Goal: Task Accomplishment & Management: Use online tool/utility

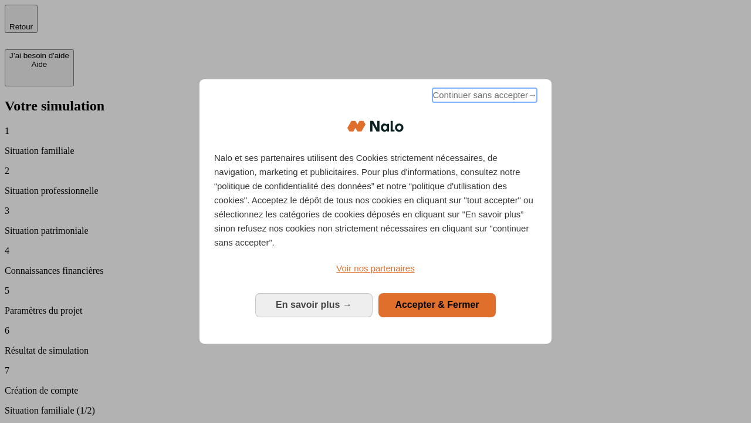
click at [484, 97] on span "Continuer sans accepter →" at bounding box center [485, 95] width 104 height 14
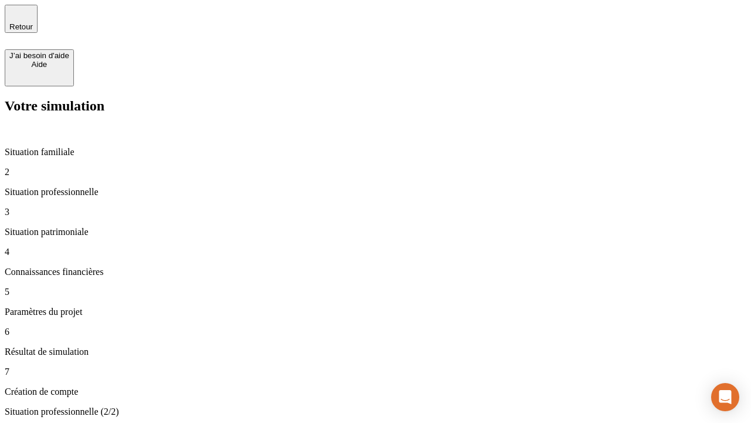
type input "30 000"
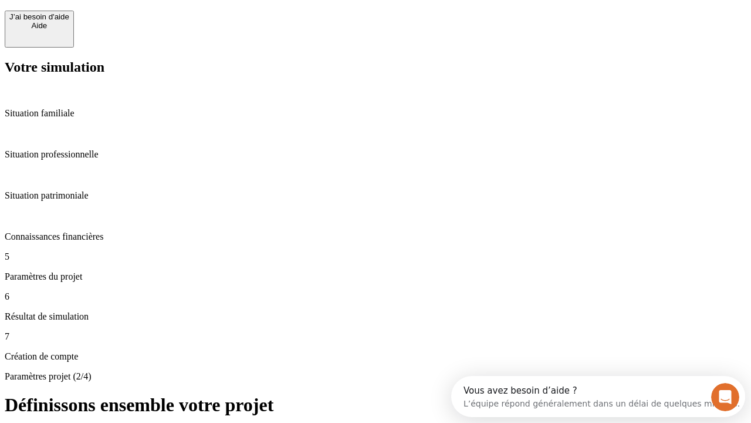
scroll to position [11, 0]
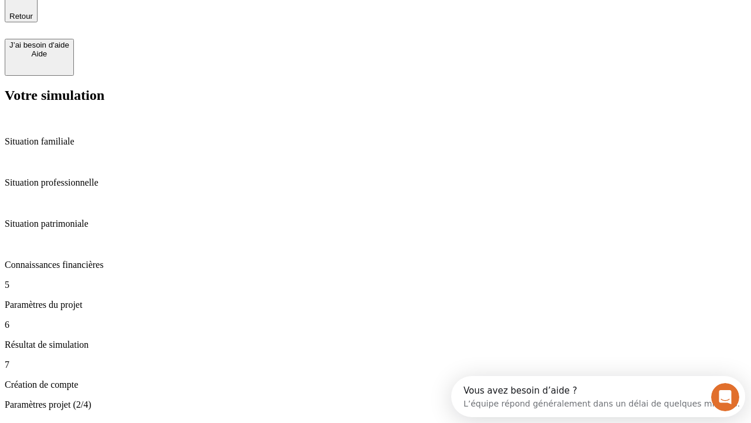
type input "25"
type input "64"
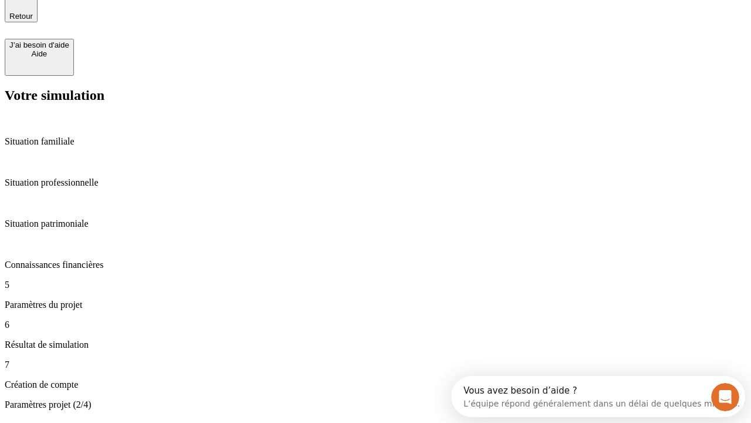
type input "1 000"
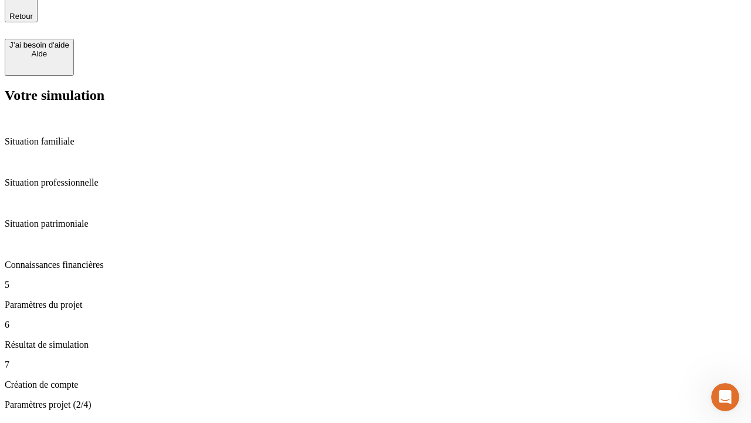
type input "640"
